Goal: Task Accomplishment & Management: Use online tool/utility

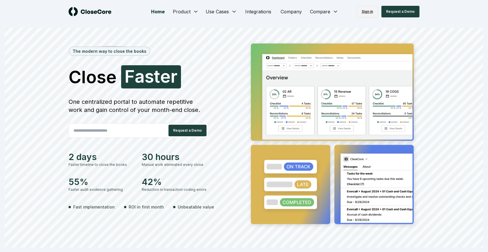
click at [365, 13] on link "Sign in" at bounding box center [366, 12] width 21 height 12
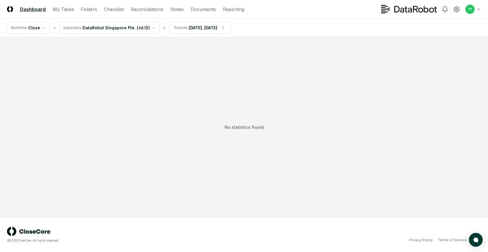
click at [39, 29] on html "CloseCore Dashboard My Tasks Folders Checklist Reconciliations Notes Documents …" at bounding box center [244, 126] width 488 height 252
click at [93, 33] on html "CloseCore Dashboard My Tasks Folders Checklist Reconciliations Notes Documents …" at bounding box center [244, 126] width 488 height 252
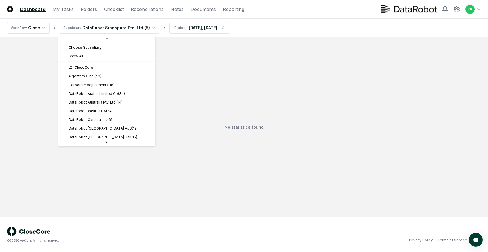
click at [120, 26] on html "CloseCore Dashboard My Tasks Folders Checklist Reconciliations Notes Documents …" at bounding box center [244, 126] width 488 height 252
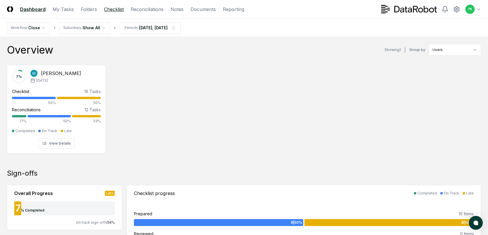
click at [108, 9] on link "Checklist" at bounding box center [114, 9] width 20 height 7
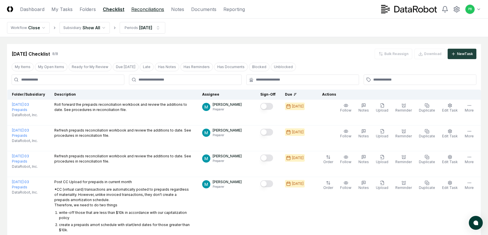
click at [147, 8] on link "Reconciliations" at bounding box center [147, 9] width 33 height 7
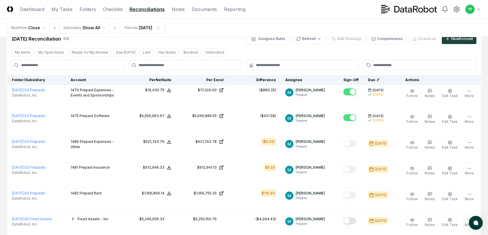
scroll to position [14, 0]
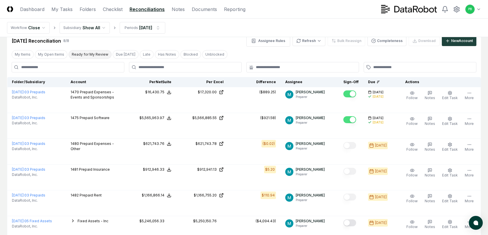
click at [86, 55] on button "Ready for My Review" at bounding box center [89, 54] width 43 height 9
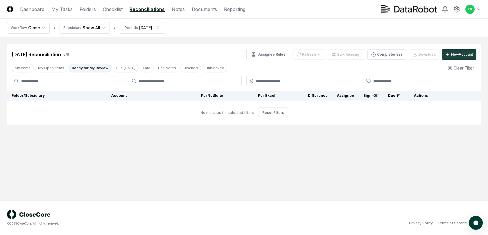
click at [96, 68] on button "Ready for My Review" at bounding box center [89, 68] width 43 height 9
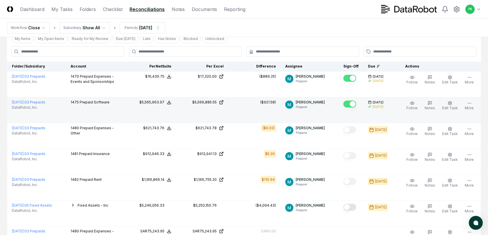
scroll to position [30, 0]
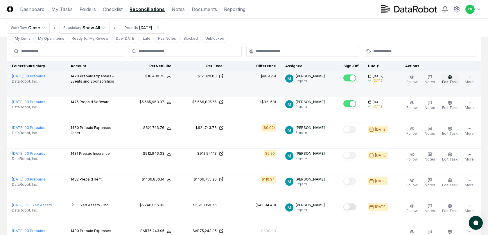
click at [451, 76] on icon "button" at bounding box center [449, 77] width 3 height 4
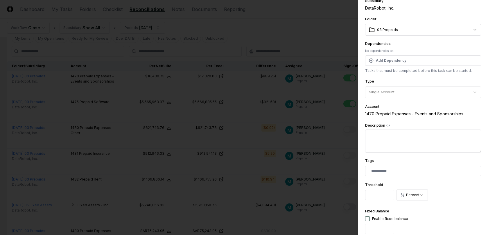
scroll to position [0, 0]
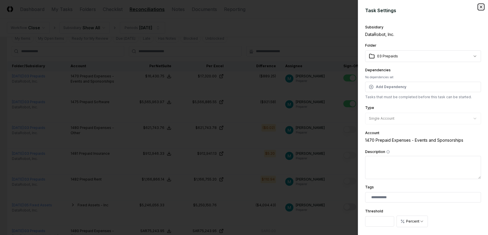
click at [481, 6] on icon "button" at bounding box center [480, 7] width 2 height 2
